Goal: Find specific page/section: Find specific page/section

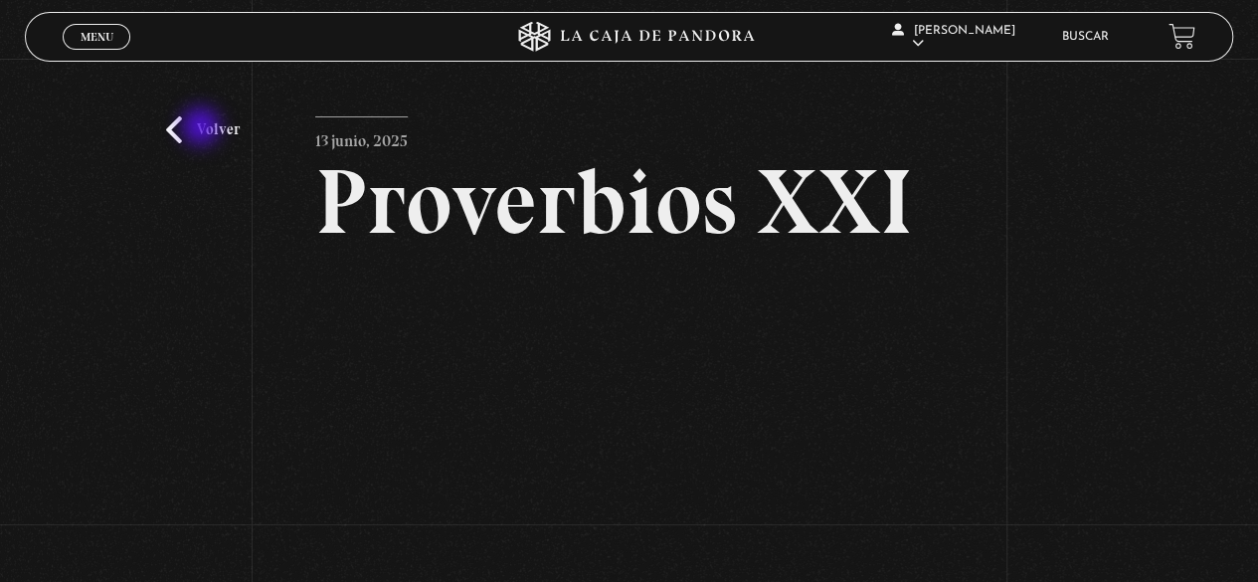
click at [203, 127] on link "Volver" at bounding box center [203, 129] width 74 height 27
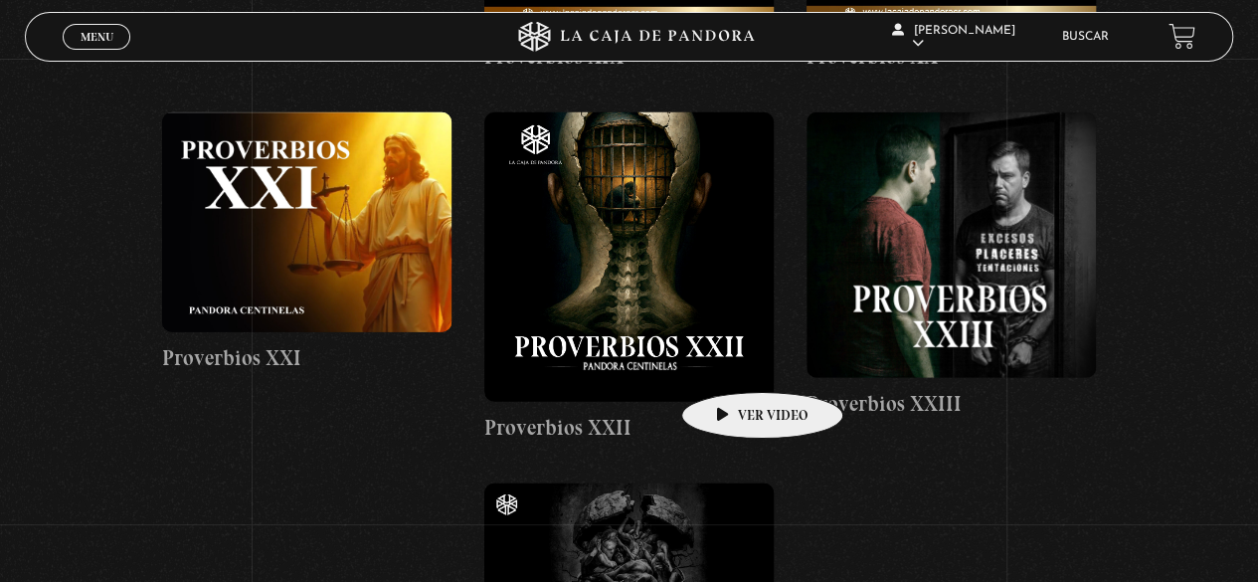
scroll to position [2582, 0]
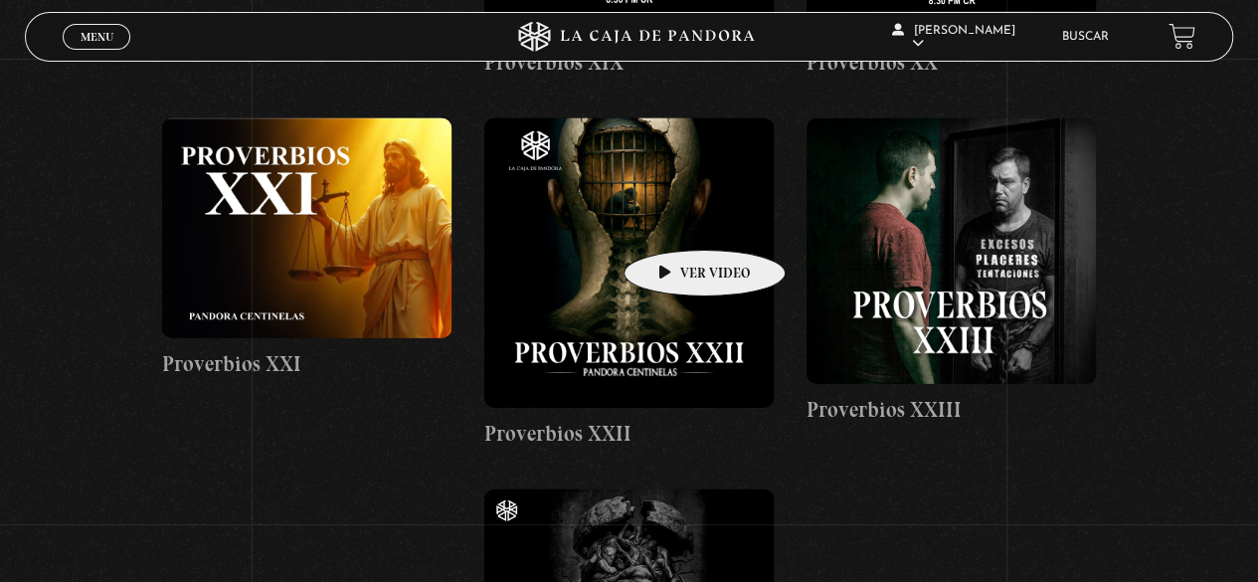
click at [673, 220] on figure at bounding box center [628, 262] width 289 height 289
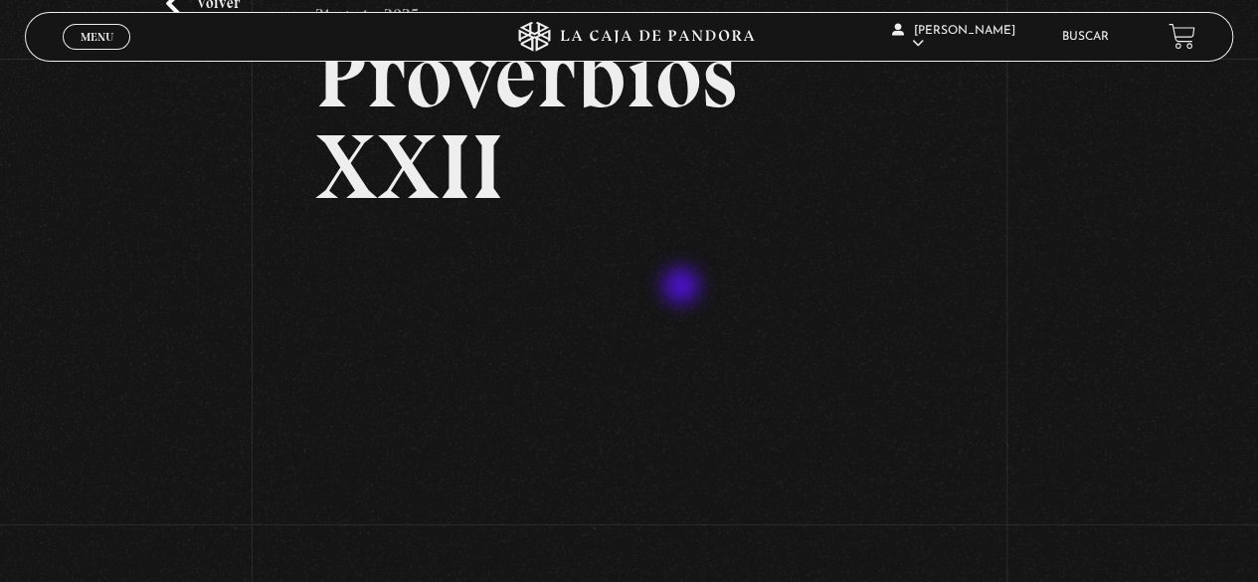
scroll to position [199, 0]
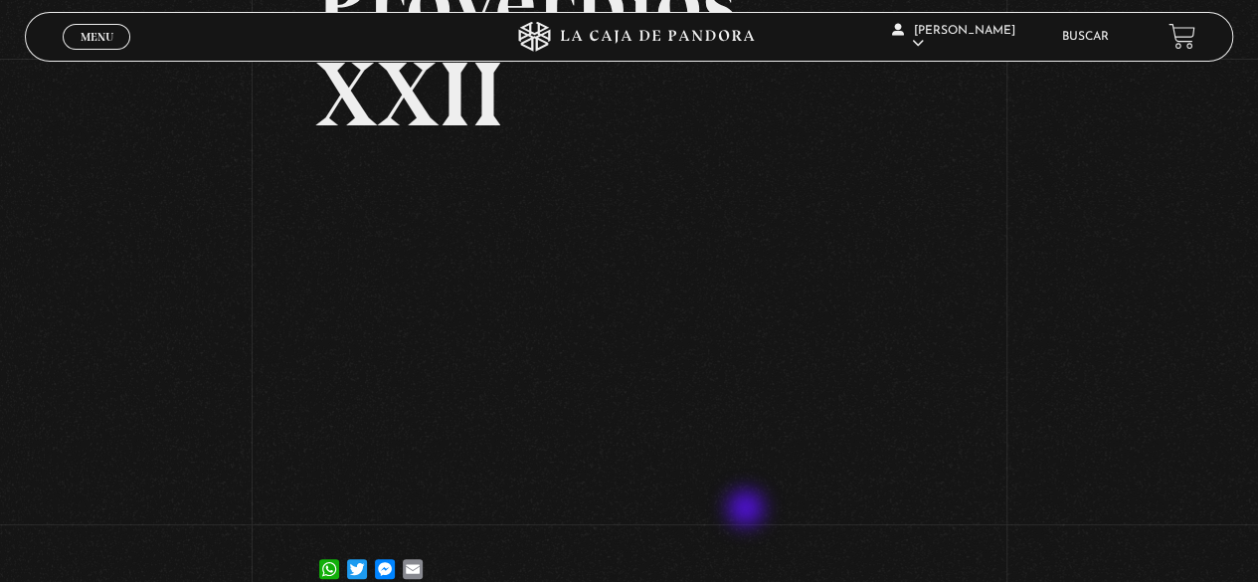
click at [748, 510] on div "Volver 21 agosto, 2025 Proverbios XXII WhatsApp Twitter Messenger Email" at bounding box center [628, 265] width 627 height 697
